Goal: Obtain resource: Obtain resource

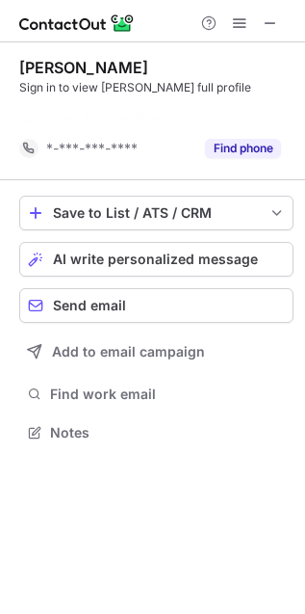
scroll to position [387, 305]
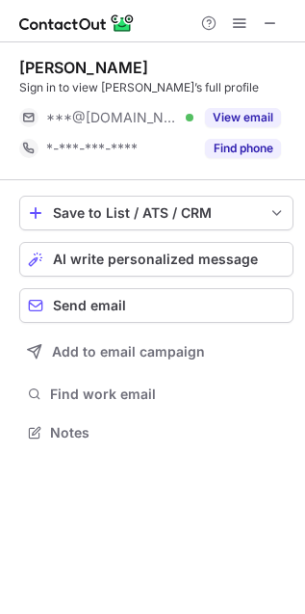
scroll to position [418, 305]
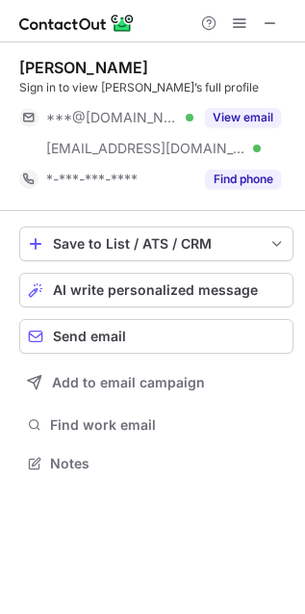
scroll to position [449, 305]
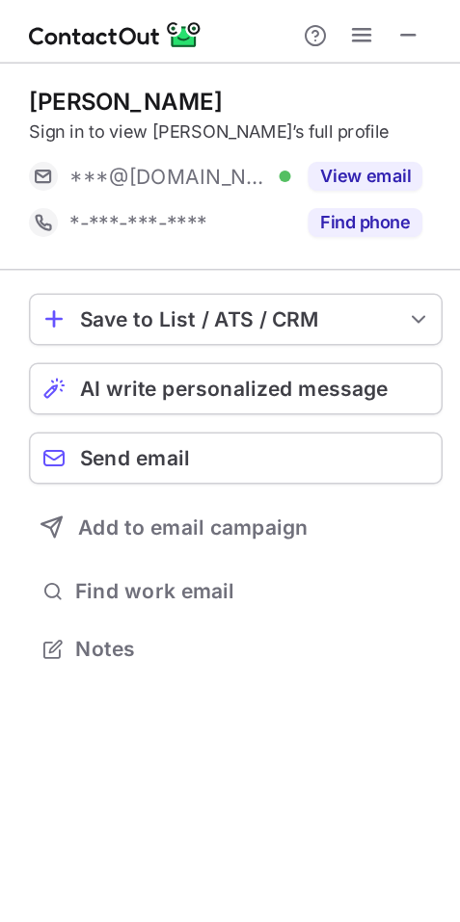
scroll to position [419, 306]
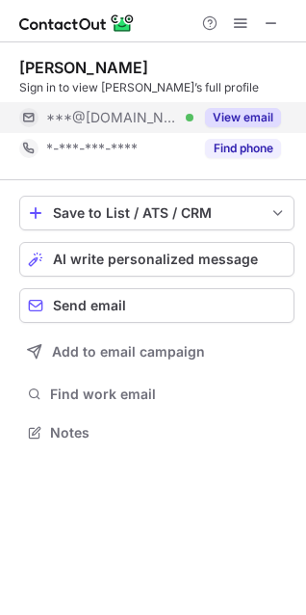
click at [233, 112] on button "View email" at bounding box center [243, 117] width 76 height 19
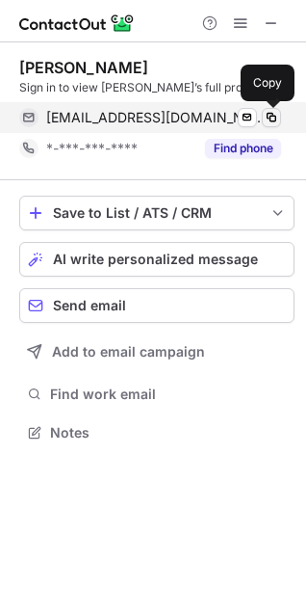
click at [271, 116] on span at bounding box center [271, 117] width 15 height 15
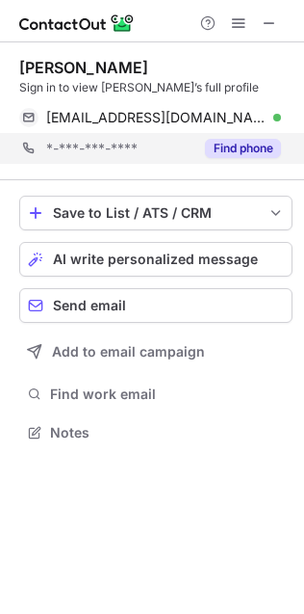
scroll to position [420, 304]
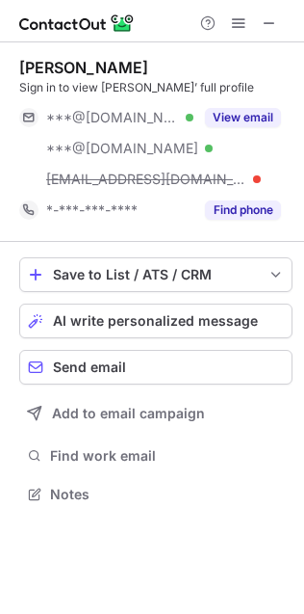
scroll to position [481, 304]
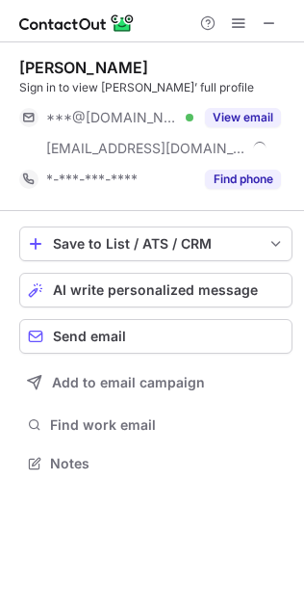
scroll to position [449, 304]
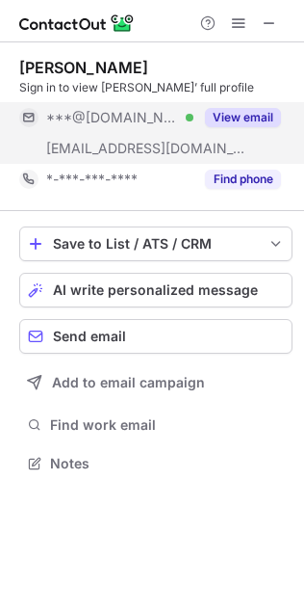
click at [220, 119] on button "View email" at bounding box center [243, 117] width 76 height 19
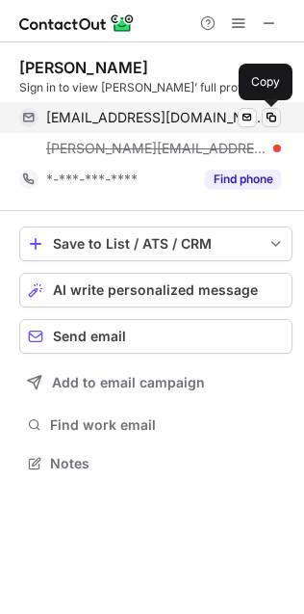
click at [272, 116] on span at bounding box center [271, 117] width 15 height 15
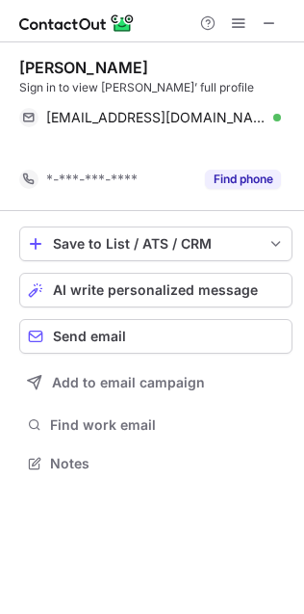
scroll to position [10, 10]
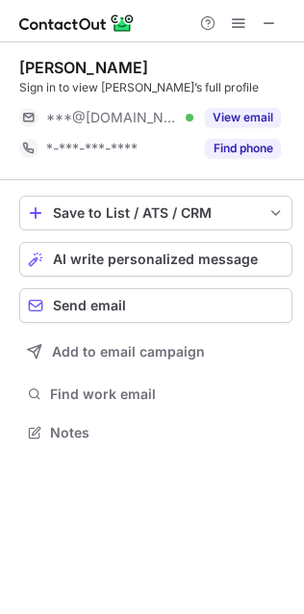
scroll to position [10, 10]
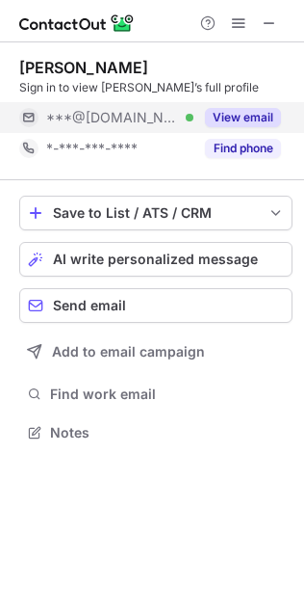
click at [246, 118] on button "View email" at bounding box center [243, 117] width 76 height 19
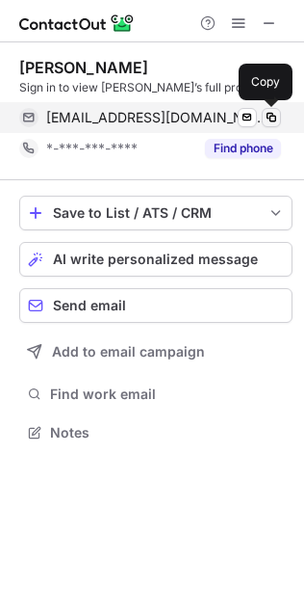
click at [270, 118] on span at bounding box center [271, 117] width 15 height 15
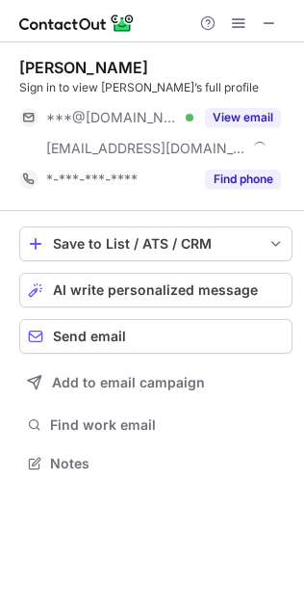
scroll to position [449, 304]
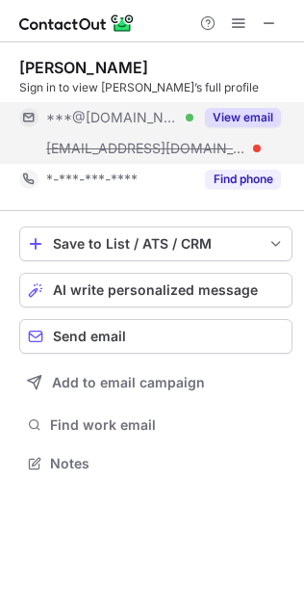
click at [209, 118] on button "View email" at bounding box center [243, 117] width 76 height 19
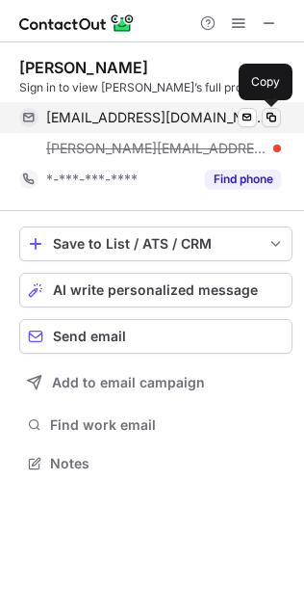
click at [277, 118] on span at bounding box center [271, 117] width 15 height 15
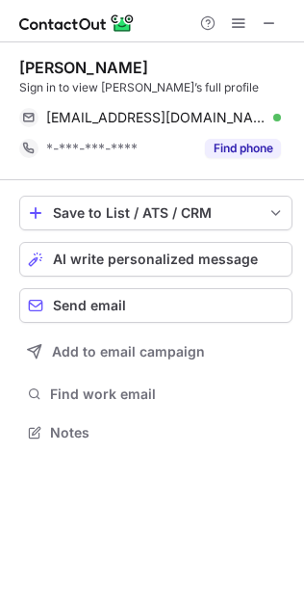
scroll to position [420, 304]
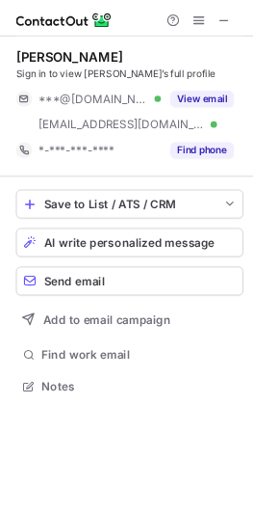
scroll to position [451, 304]
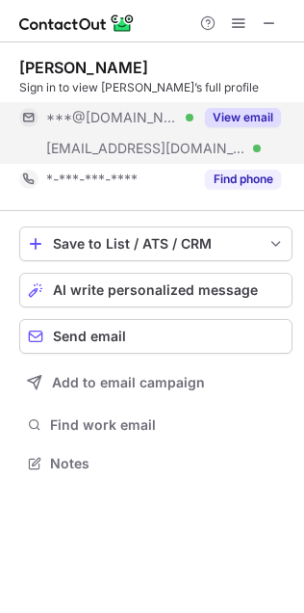
click at [199, 115] on div "View email" at bounding box center [238, 117] width 88 height 31
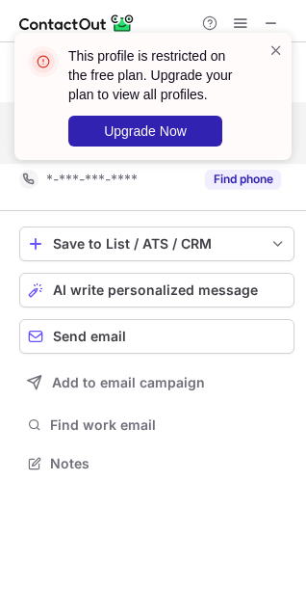
scroll to position [450, 306]
click at [283, 51] on span at bounding box center [276, 49] width 15 height 19
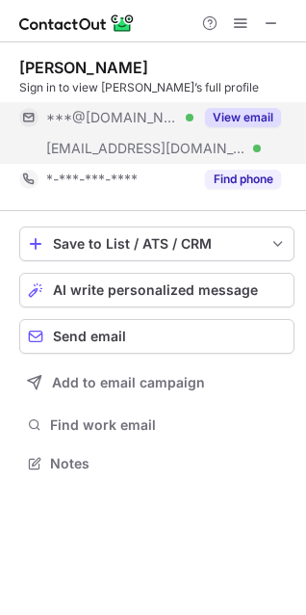
click at [218, 122] on button "View email" at bounding box center [243, 117] width 76 height 19
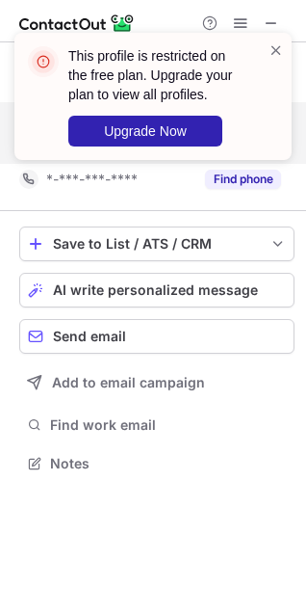
click at [167, 109] on div "This profile is restricted on the free plan. Upgrade your plan to view all prof…" at bounding box center [156, 96] width 177 height 100
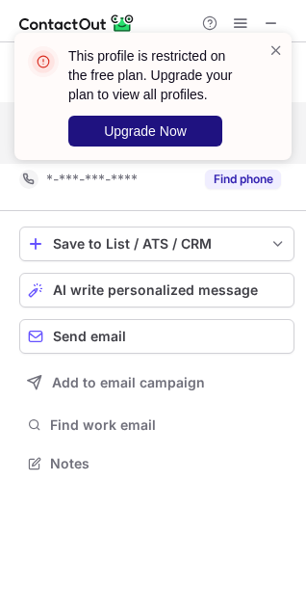
click at [92, 129] on button "Upgrade Now" at bounding box center [145, 131] width 154 height 31
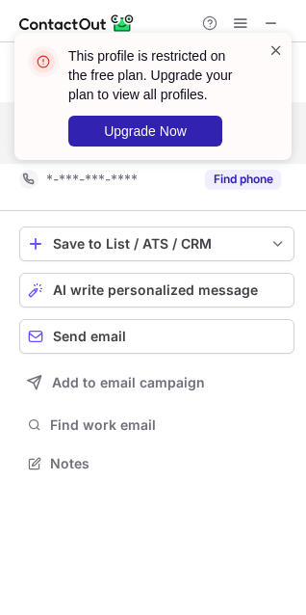
click at [275, 52] on span at bounding box center [276, 49] width 15 height 19
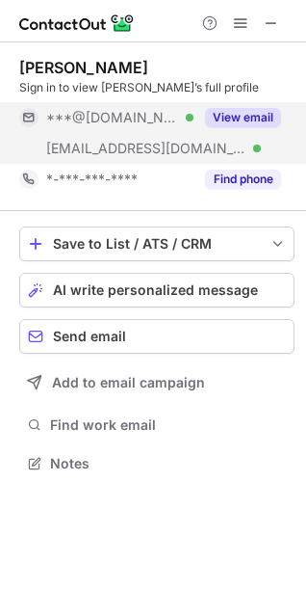
click at [251, 120] on div "This profile is restricted on the free plan. Upgrade your plan to view all prof…" at bounding box center [153, 307] width 306 height 615
click at [241, 119] on button "View email" at bounding box center [243, 117] width 76 height 19
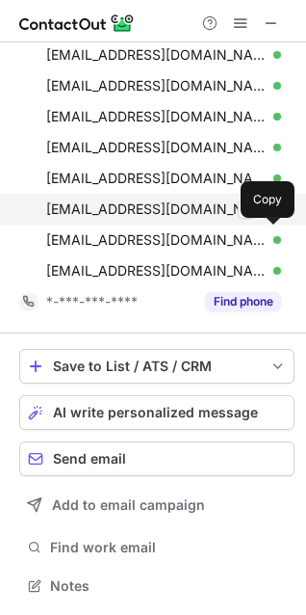
scroll to position [0, 0]
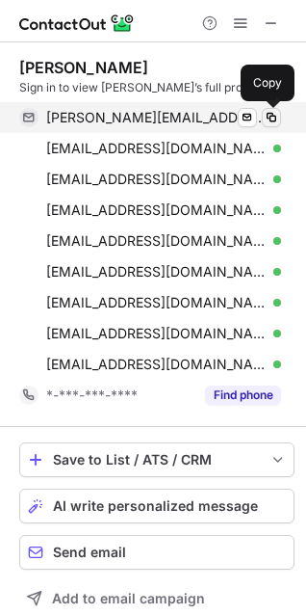
click at [268, 118] on span at bounding box center [271, 117] width 15 height 15
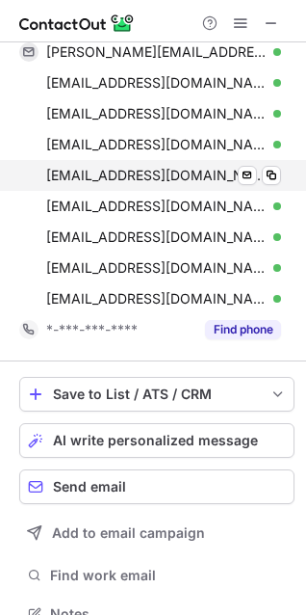
scroll to position [93, 0]
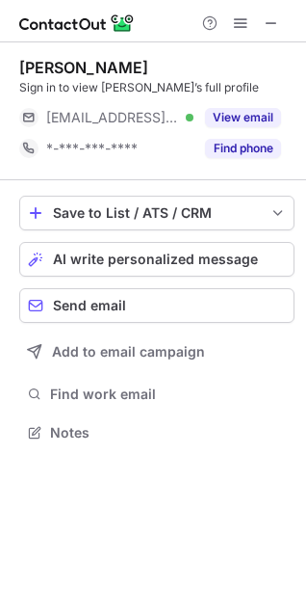
scroll to position [419, 306]
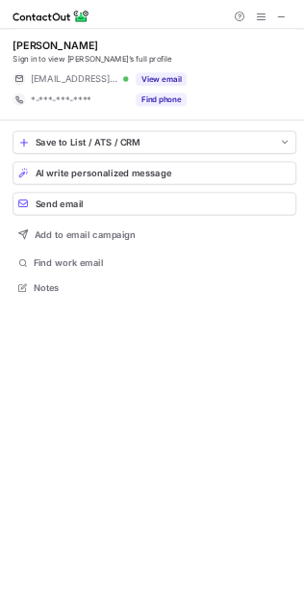
scroll to position [420, 304]
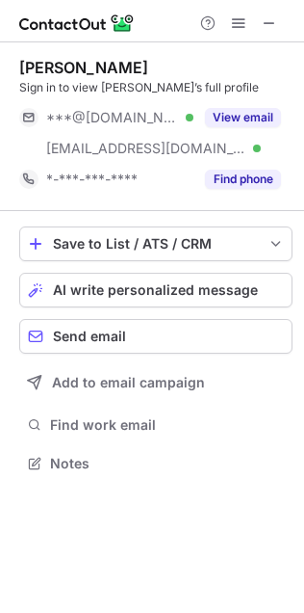
scroll to position [451, 304]
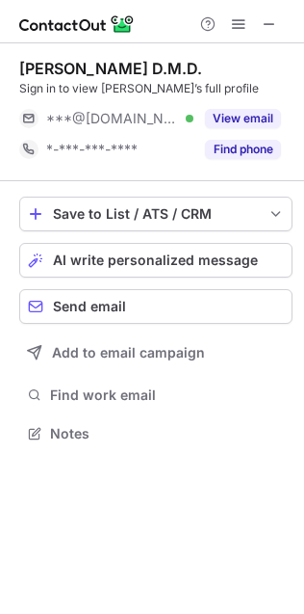
scroll to position [420, 304]
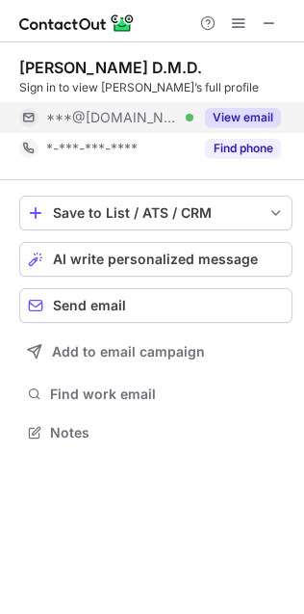
click at [223, 112] on button "View email" at bounding box center [243, 117] width 76 height 19
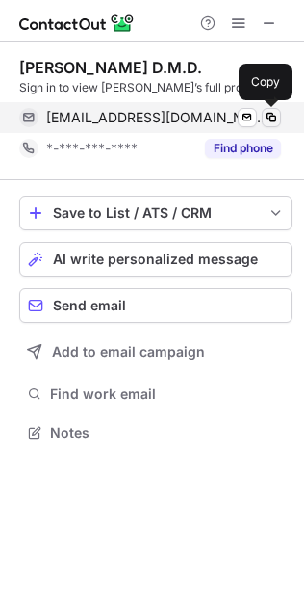
click at [270, 112] on span at bounding box center [271, 117] width 15 height 15
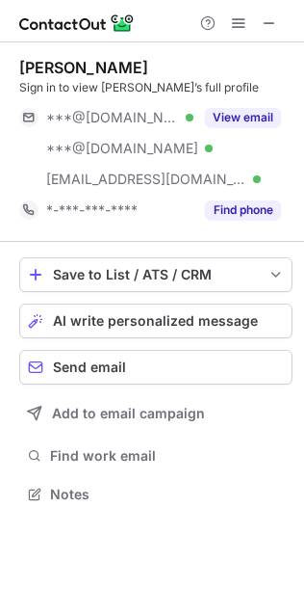
scroll to position [481, 304]
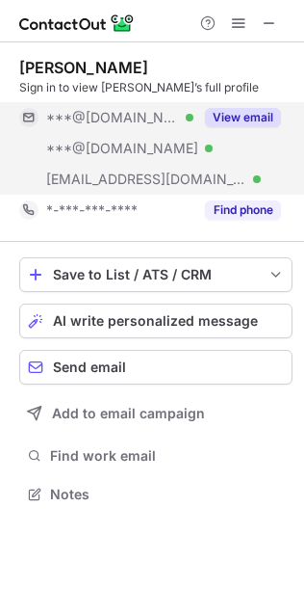
click at [217, 123] on button "View email" at bounding box center [243, 117] width 76 height 19
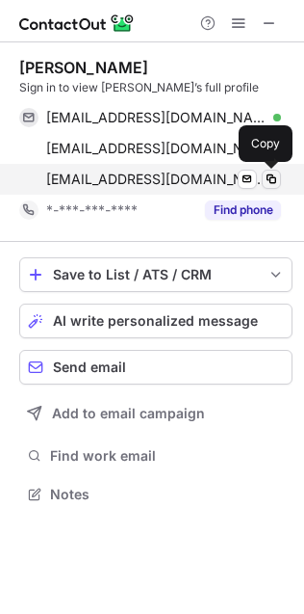
click at [280, 179] on button at bounding box center [271, 179] width 19 height 19
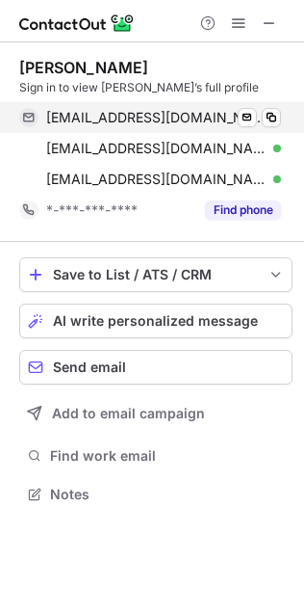
click at [258, 120] on div "[EMAIL_ADDRESS][DOMAIN_NAME] Verified" at bounding box center [163, 117] width 235 height 17
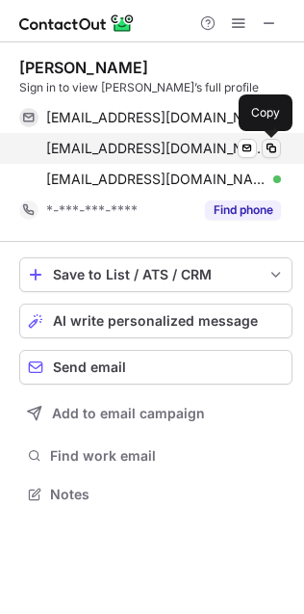
click at [269, 144] on span at bounding box center [271, 148] width 15 height 15
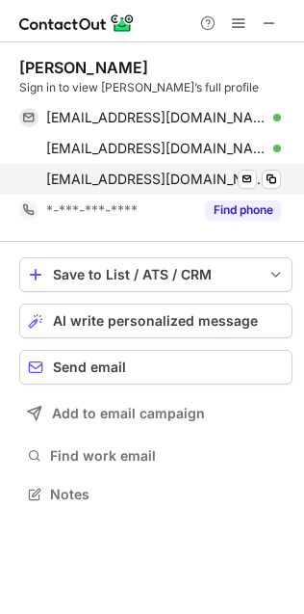
click at [281, 172] on div "[EMAIL_ADDRESS][DOMAIN_NAME] Verified Send email Copy" at bounding box center [150, 179] width 262 height 31
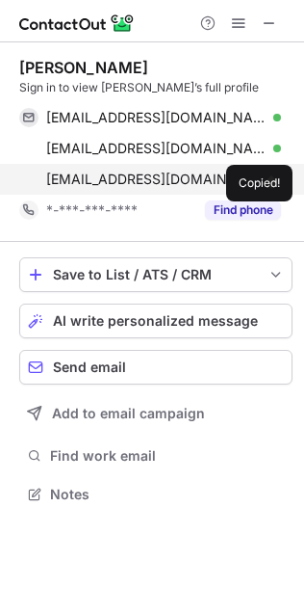
click at [281, 173] on div "[EMAIL_ADDRESS][DOMAIN_NAME] Verified Send email Copied!" at bounding box center [150, 179] width 262 height 31
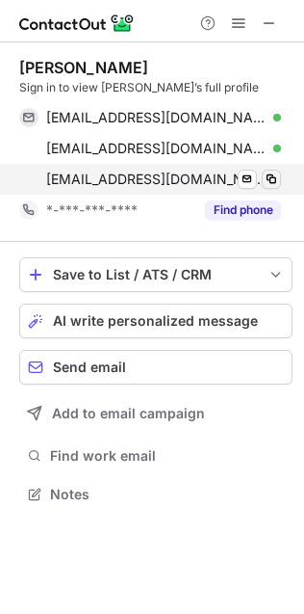
click at [277, 176] on span at bounding box center [271, 178] width 15 height 15
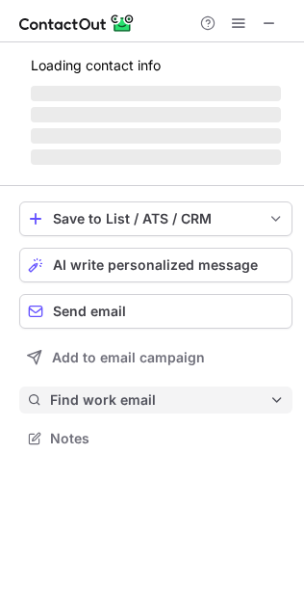
scroll to position [10, 10]
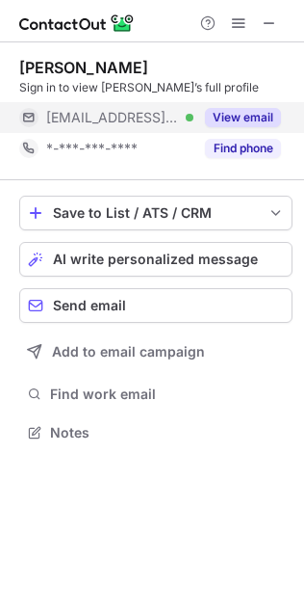
click at [238, 110] on button "View email" at bounding box center [243, 117] width 76 height 19
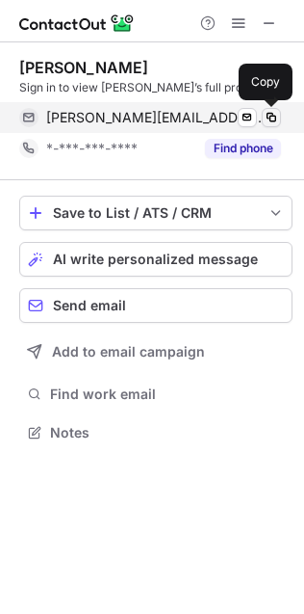
click at [267, 113] on span at bounding box center [271, 117] width 15 height 15
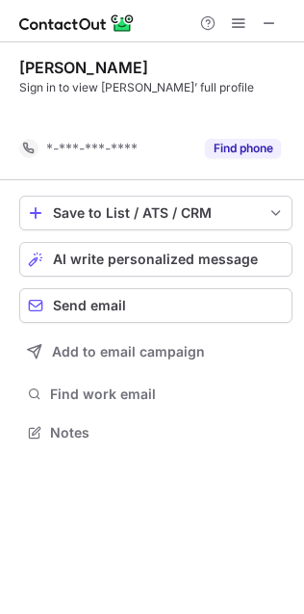
scroll to position [9, 10]
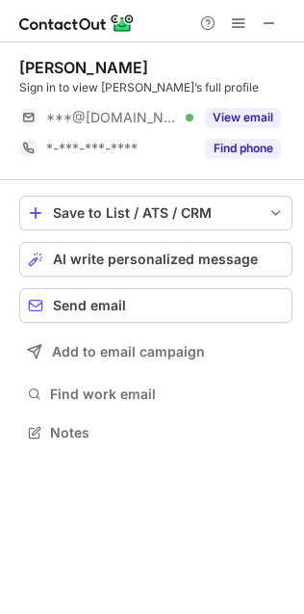
scroll to position [420, 304]
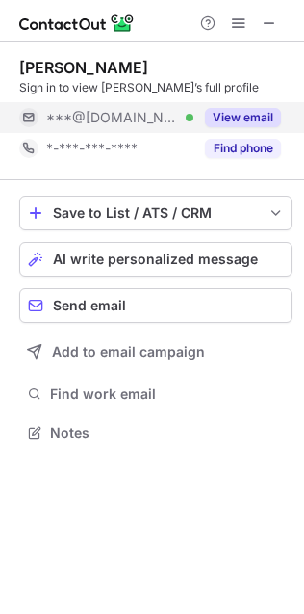
click at [238, 104] on div "View email" at bounding box center [238, 117] width 88 height 31
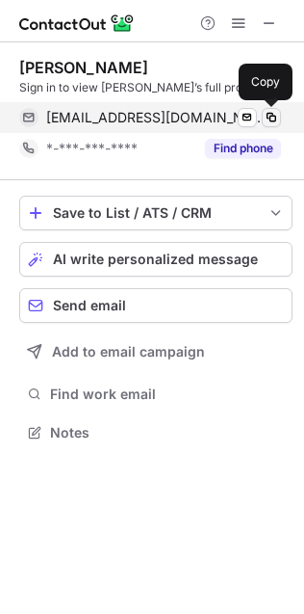
click at [264, 116] on span at bounding box center [271, 117] width 15 height 15
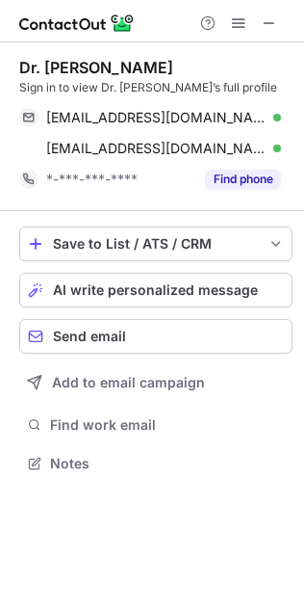
scroll to position [449, 304]
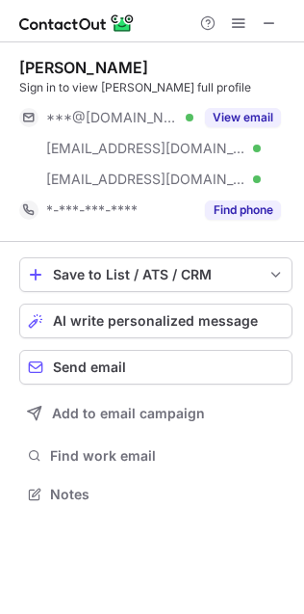
scroll to position [481, 304]
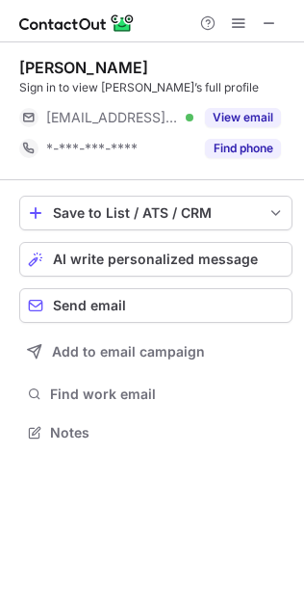
scroll to position [420, 304]
